Goal: Task Accomplishment & Management: Manage account settings

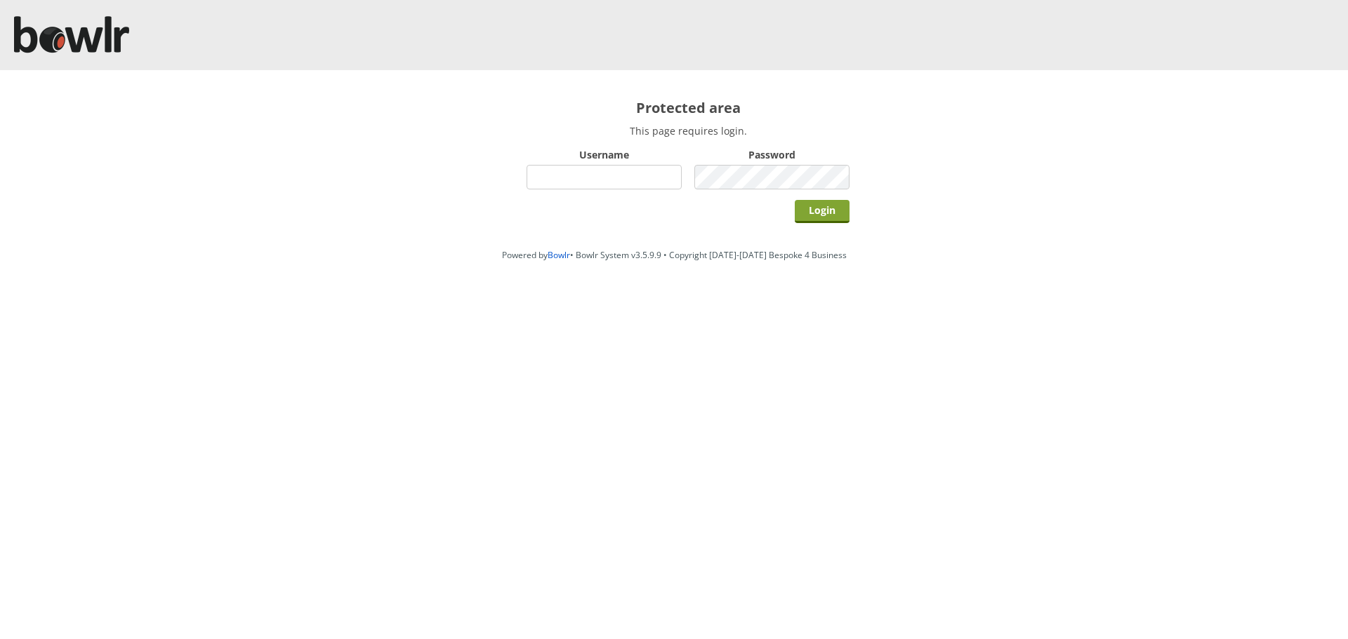
type input "hornseaindoorbowlsclub"
click at [831, 215] on input "Login" at bounding box center [821, 211] width 55 height 23
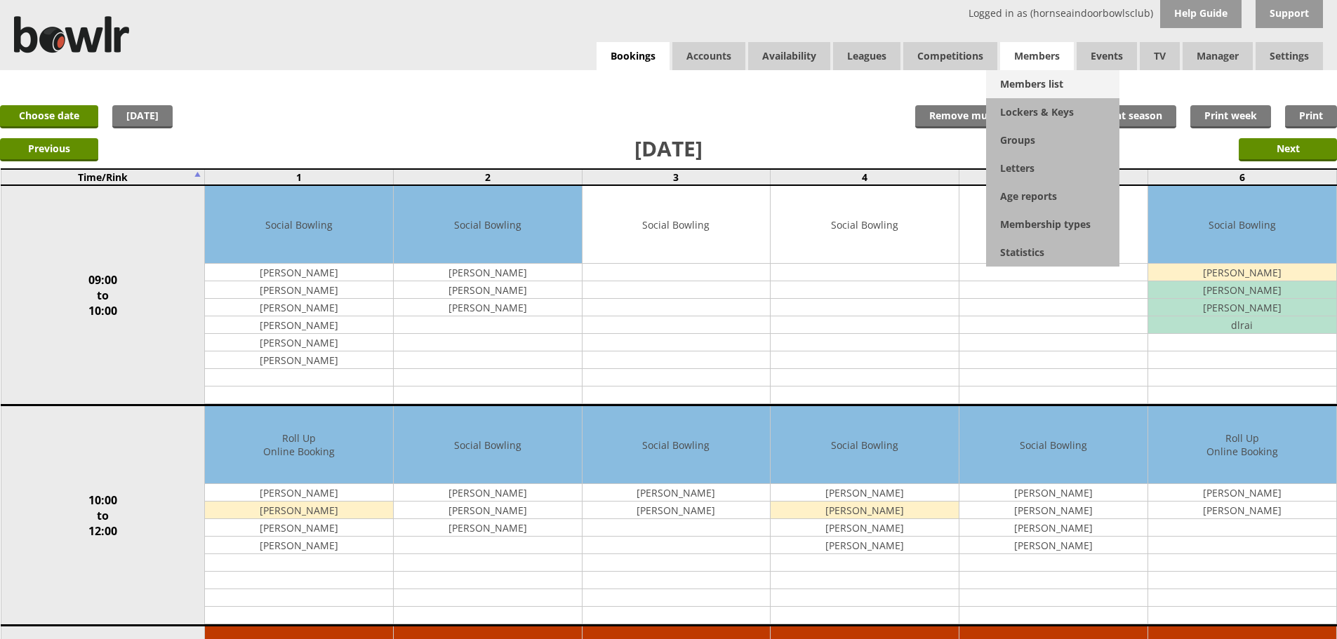
click at [1032, 79] on link "Members list" at bounding box center [1052, 84] width 133 height 28
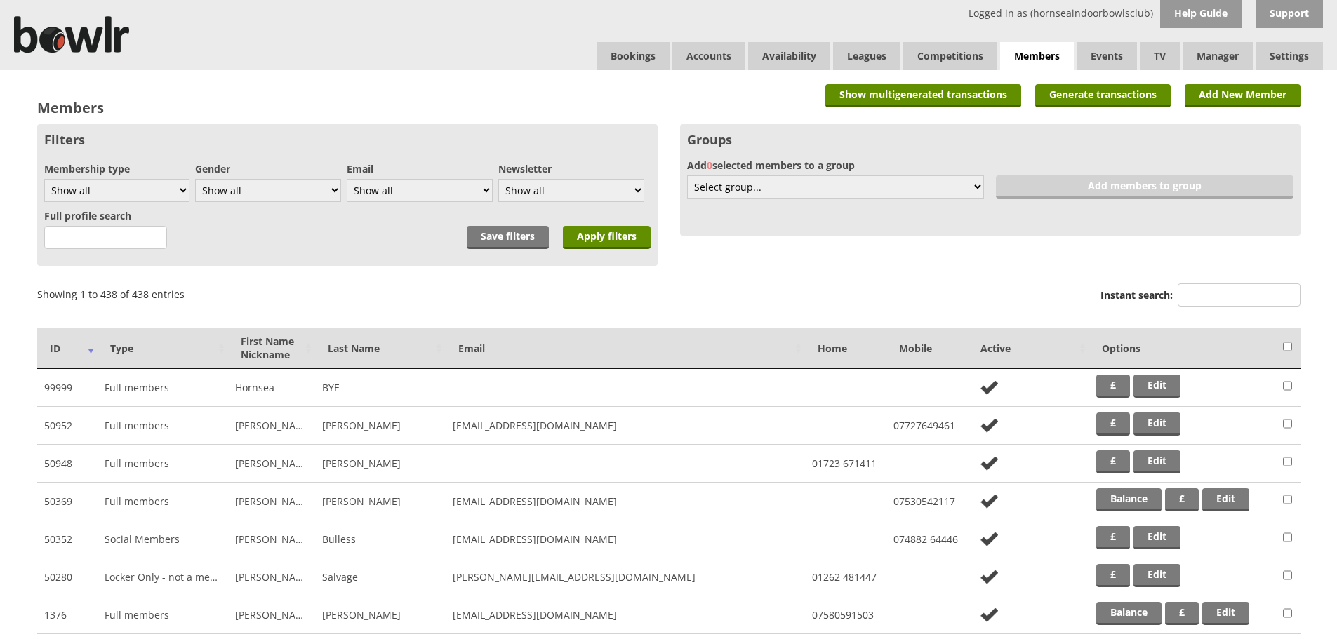
drag, startPoint x: 1237, startPoint y: 295, endPoint x: 1253, endPoint y: 307, distance: 20.5
click at [1239, 298] on input "Instant search:" at bounding box center [1239, 295] width 123 height 23
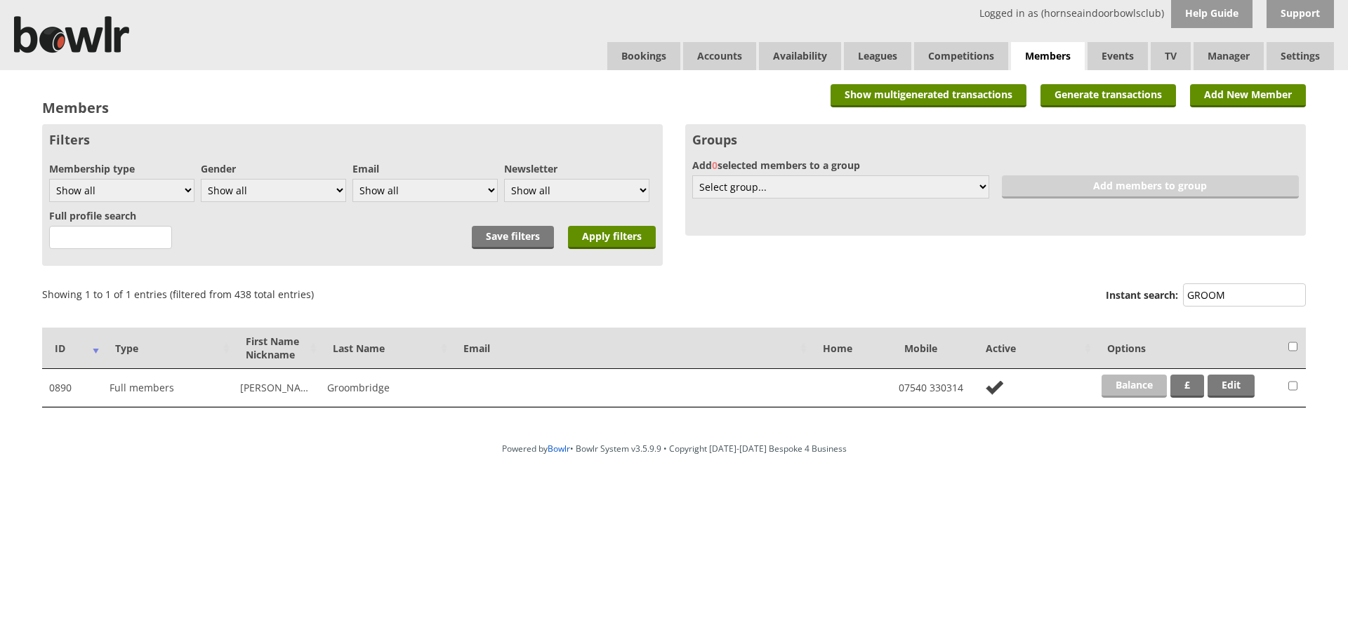
type input "GROOM"
click at [1138, 386] on link "Balance" at bounding box center [1133, 386] width 65 height 23
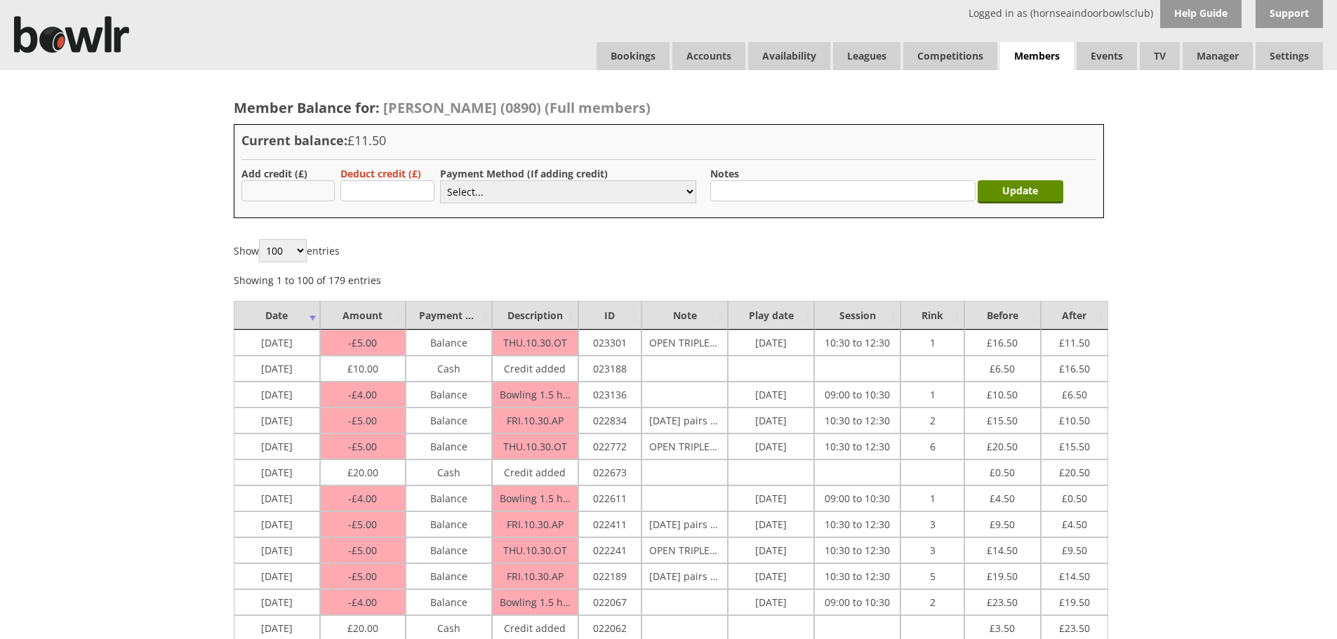
click at [302, 191] on input "text" at bounding box center [288, 190] width 94 height 21
type input "30.00"
click at [468, 184] on select "Select... Cash Card Cheque Bank Transfer Other Member Card Gift Voucher Balance" at bounding box center [568, 191] width 256 height 23
select select "2"
click at [440, 180] on select "Select... Cash Card Cheque Bank Transfer Other Member Card Gift Voucher Balance" at bounding box center [568, 191] width 256 height 23
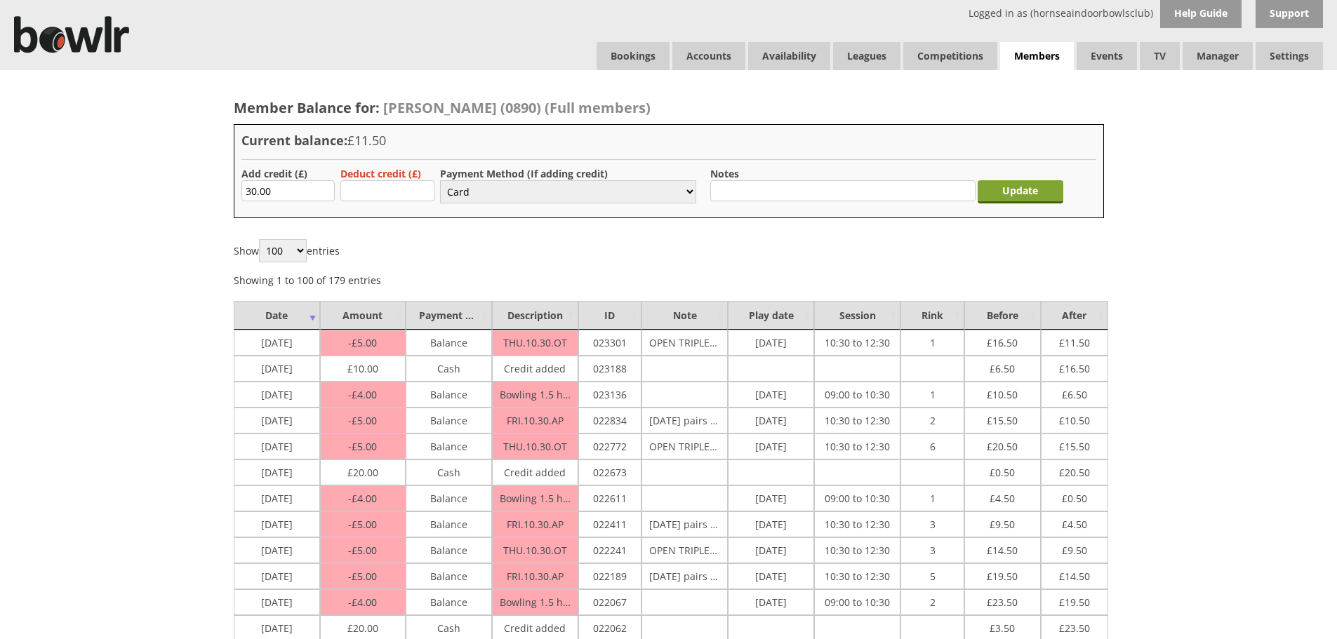
click at [1020, 187] on input "Update" at bounding box center [1021, 191] width 86 height 23
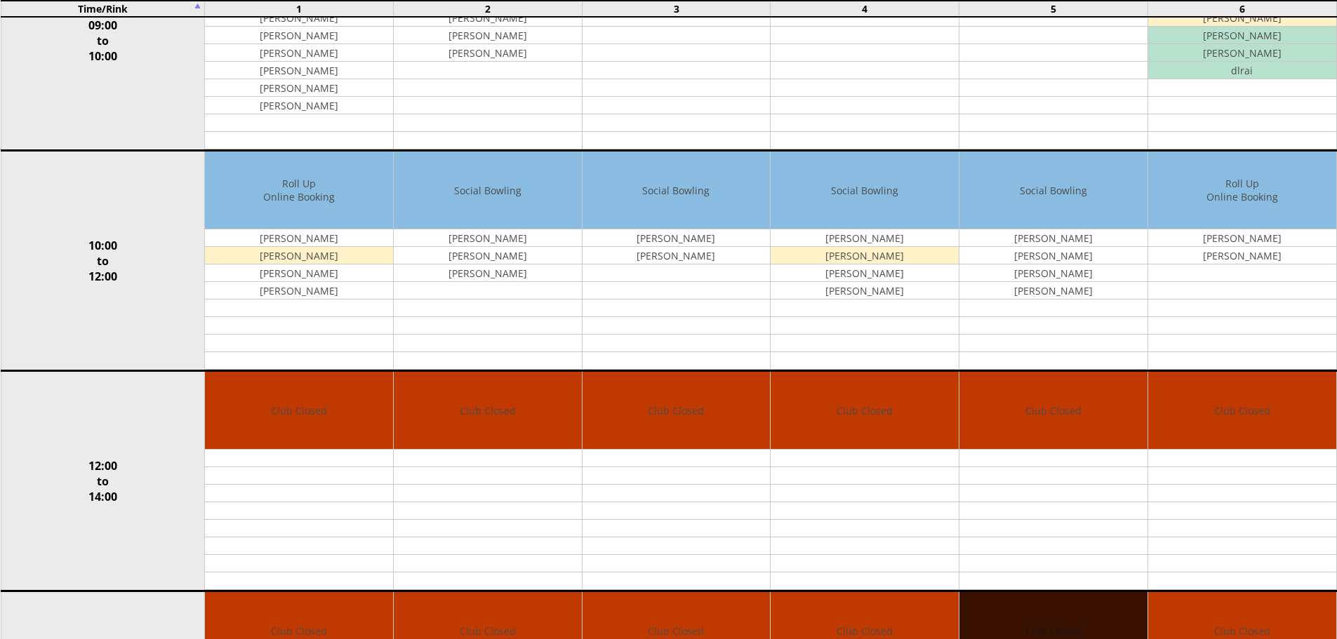
scroll to position [351, 0]
